Goal: Task Accomplishment & Management: Complete application form

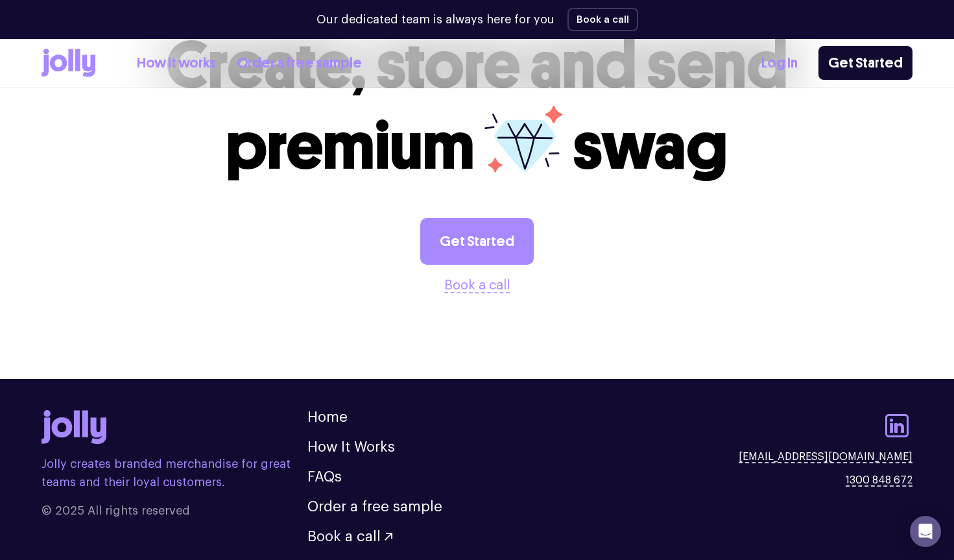
scroll to position [3528, 0]
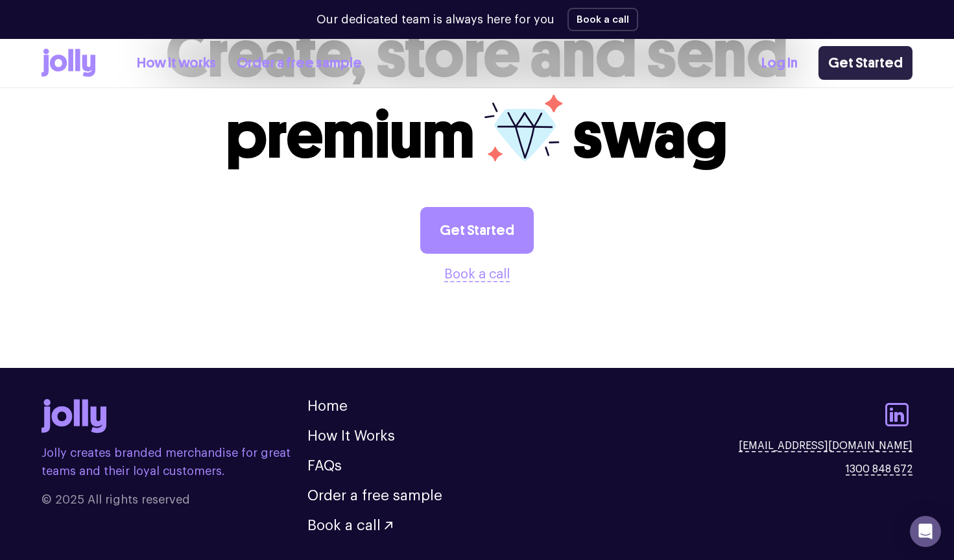
click at [869, 56] on link "Get Started" at bounding box center [866, 63] width 94 height 34
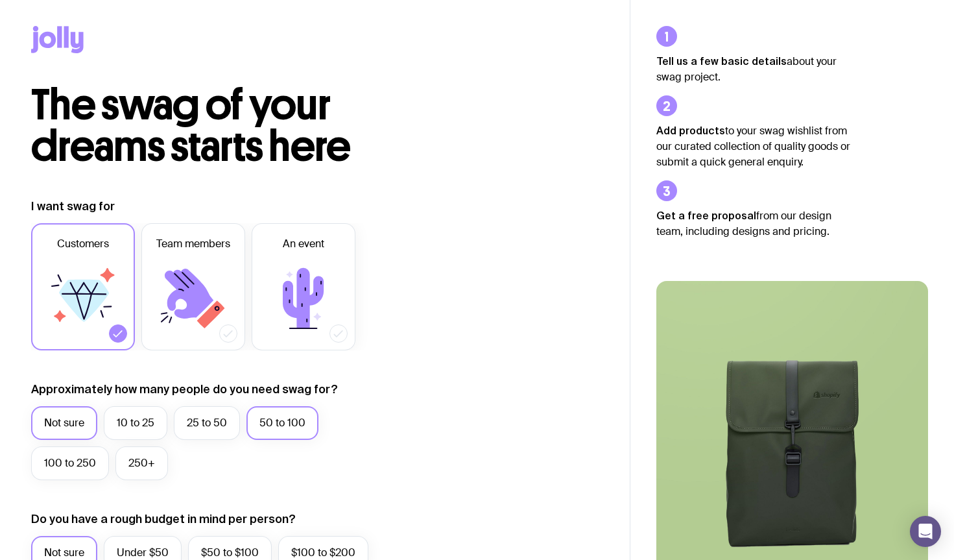
click at [283, 418] on label "50 to 100" at bounding box center [283, 423] width 72 height 34
click at [0, 0] on input "50 to 100" at bounding box center [0, 0] width 0 height 0
click at [316, 242] on span "An event" at bounding box center [304, 244] width 42 height 16
click at [0, 0] on input "An event" at bounding box center [0, 0] width 0 height 0
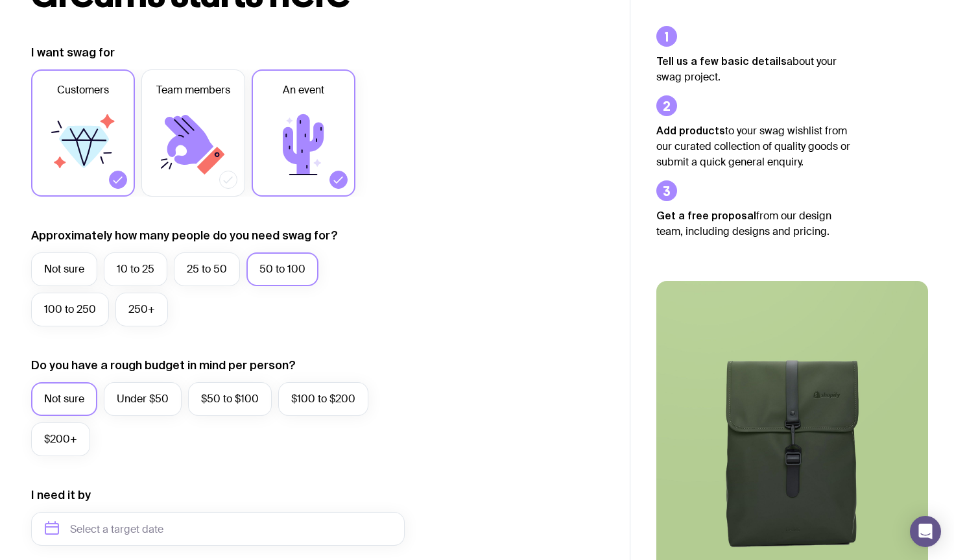
scroll to position [276, 0]
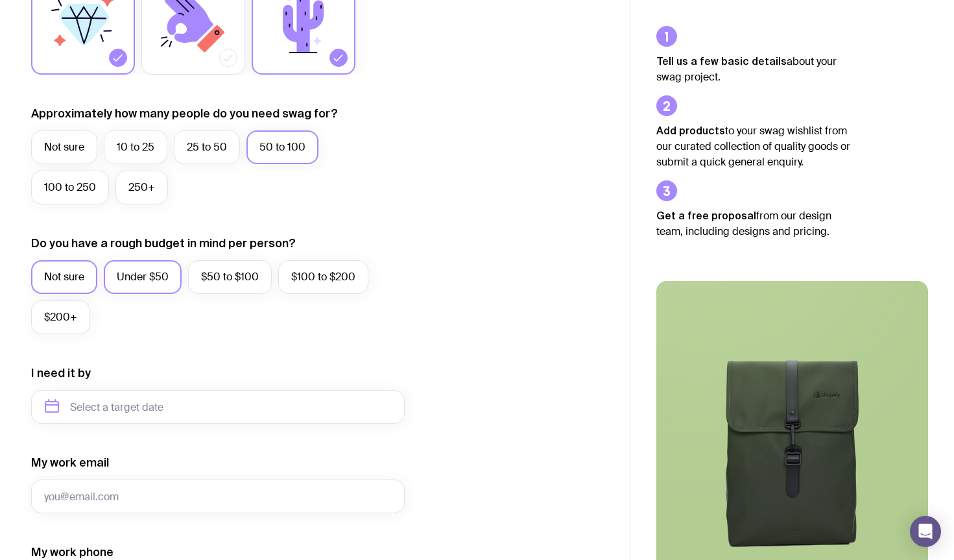
click at [132, 273] on label "Under $50" at bounding box center [143, 277] width 78 height 34
click at [0, 0] on input "Under $50" at bounding box center [0, 0] width 0 height 0
click at [144, 408] on input "text" at bounding box center [218, 407] width 374 height 34
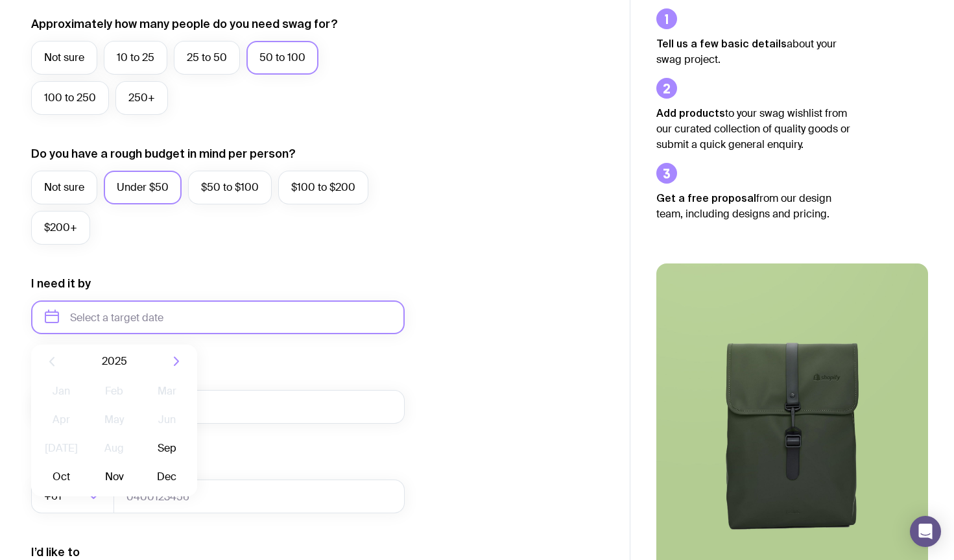
scroll to position [374, 0]
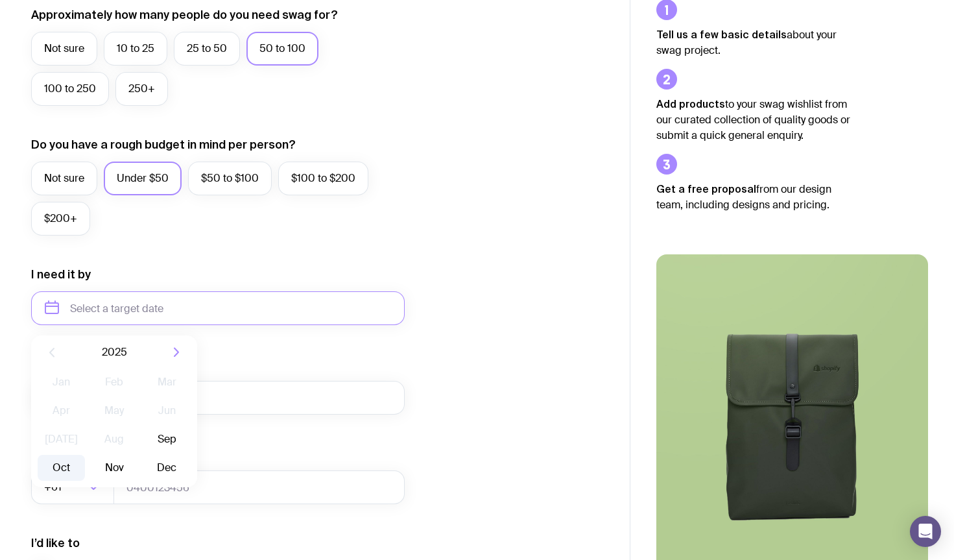
click at [90, 462] on button "Oct" at bounding box center [113, 468] width 47 height 26
type input "[DATE]"
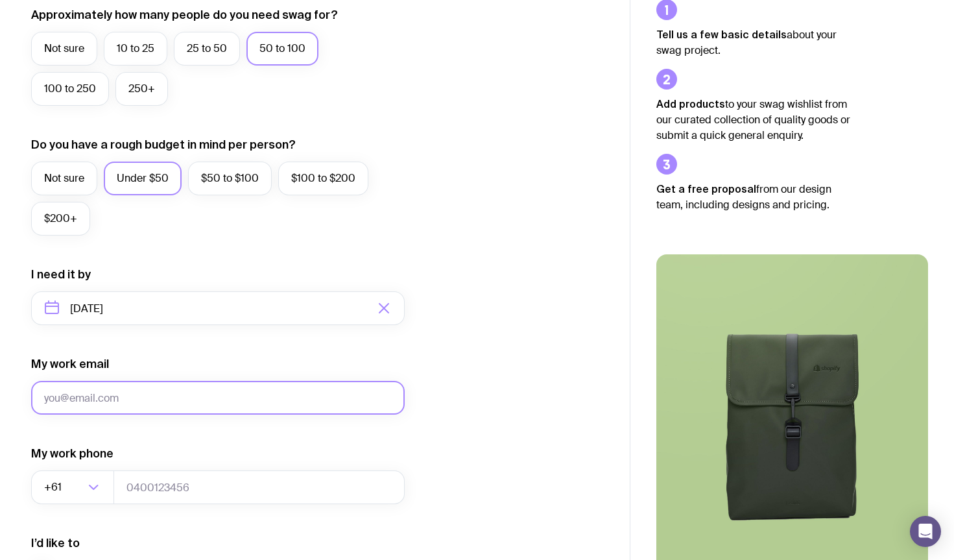
click at [176, 398] on input "My work email" at bounding box center [218, 398] width 374 height 34
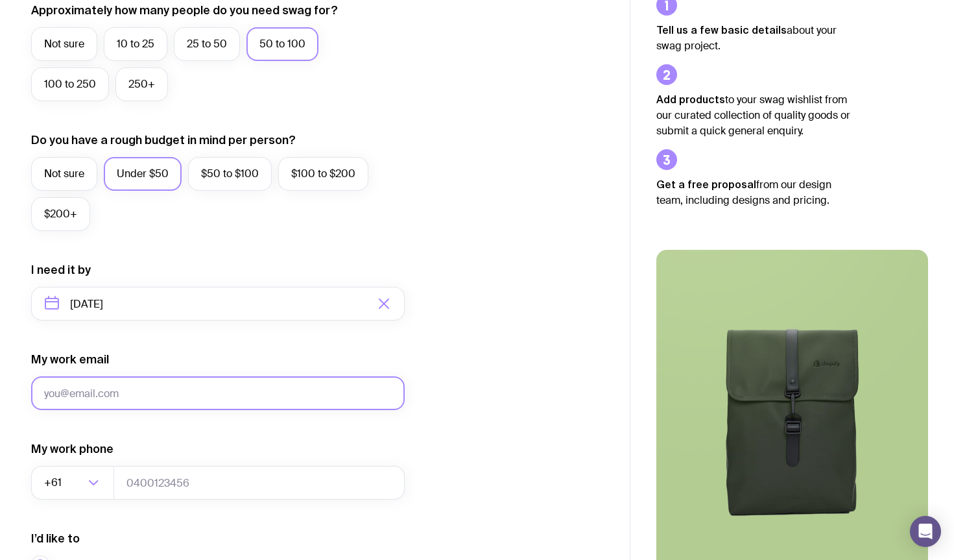
scroll to position [543, 0]
